Goal: Transaction & Acquisition: Purchase product/service

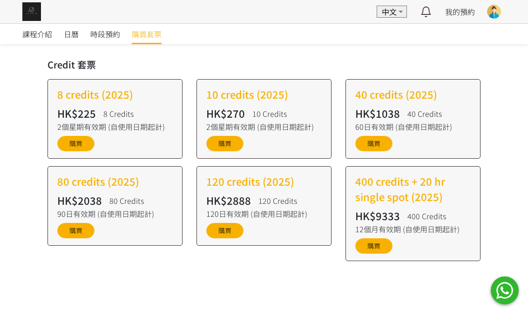
scroll to position [163, 0]
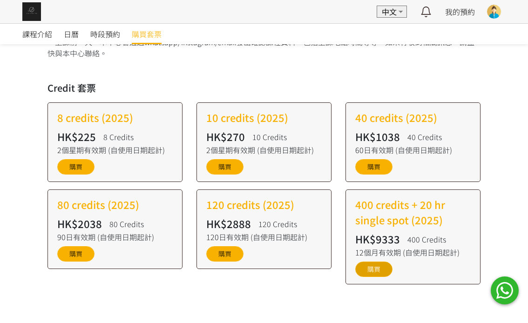
click at [383, 274] on link "購買" at bounding box center [373, 268] width 37 height 15
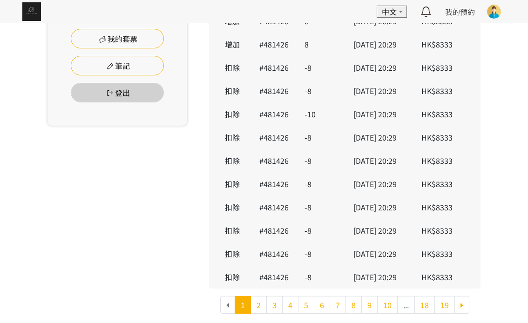
scroll to position [389, 0]
click at [305, 301] on link "5" at bounding box center [306, 305] width 16 height 18
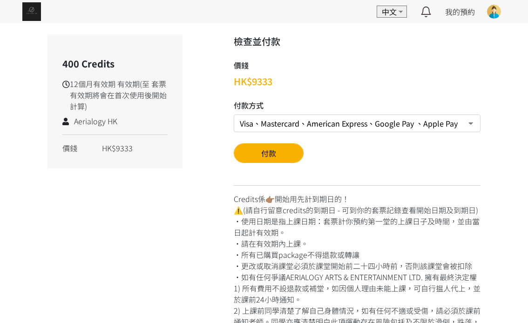
click at [409, 132] on form "Visa、Mastercard、American Express、Google Pay 、Apple Pay 轉數快FPS及銀行轉帳 PayMe Link: …" at bounding box center [357, 138] width 247 height 48
click at [411, 128] on select "Visa、Mastercard、American Express、Google Pay 、Apple Pay 轉數快FPS及銀行轉帳" at bounding box center [357, 123] width 247 height 18
click at [386, 92] on div "檢查並付款 價錢 HK$9333 付款方式 Visa、Mastercard、American Express、Google Pay 、Apple Pay 轉數…" at bounding box center [357, 202] width 247 height 337
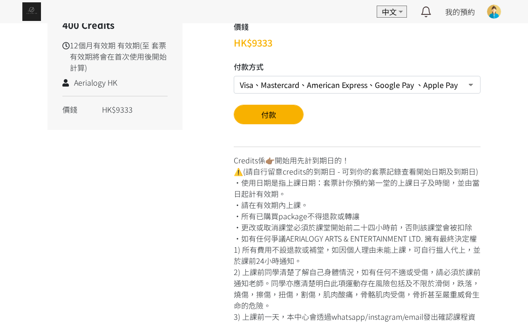
scroll to position [60, 0]
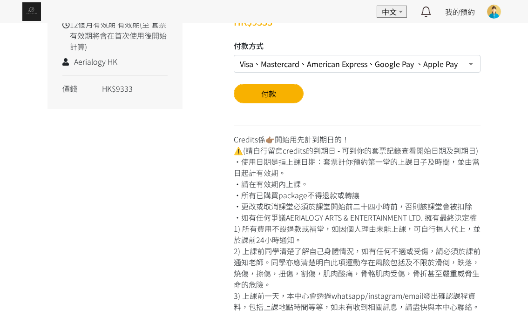
click at [412, 65] on select "Visa、Mastercard、American Express、Google Pay 、Apple Pay 轉數快FPS及銀行轉帳" at bounding box center [357, 64] width 247 height 18
click at [221, 212] on div at bounding box center [207, 149] width 37 height 349
click at [370, 64] on select "Visa、Mastercard、American Express、Google Pay 、Apple Pay 轉數快FPS及銀行轉帳" at bounding box center [357, 64] width 247 height 18
click at [234, 55] on select "Visa、Mastercard、American Express、Google Pay 、Apple Pay 轉數快FPS及銀行轉帳" at bounding box center [357, 64] width 247 height 18
